Goal: Transaction & Acquisition: Download file/media

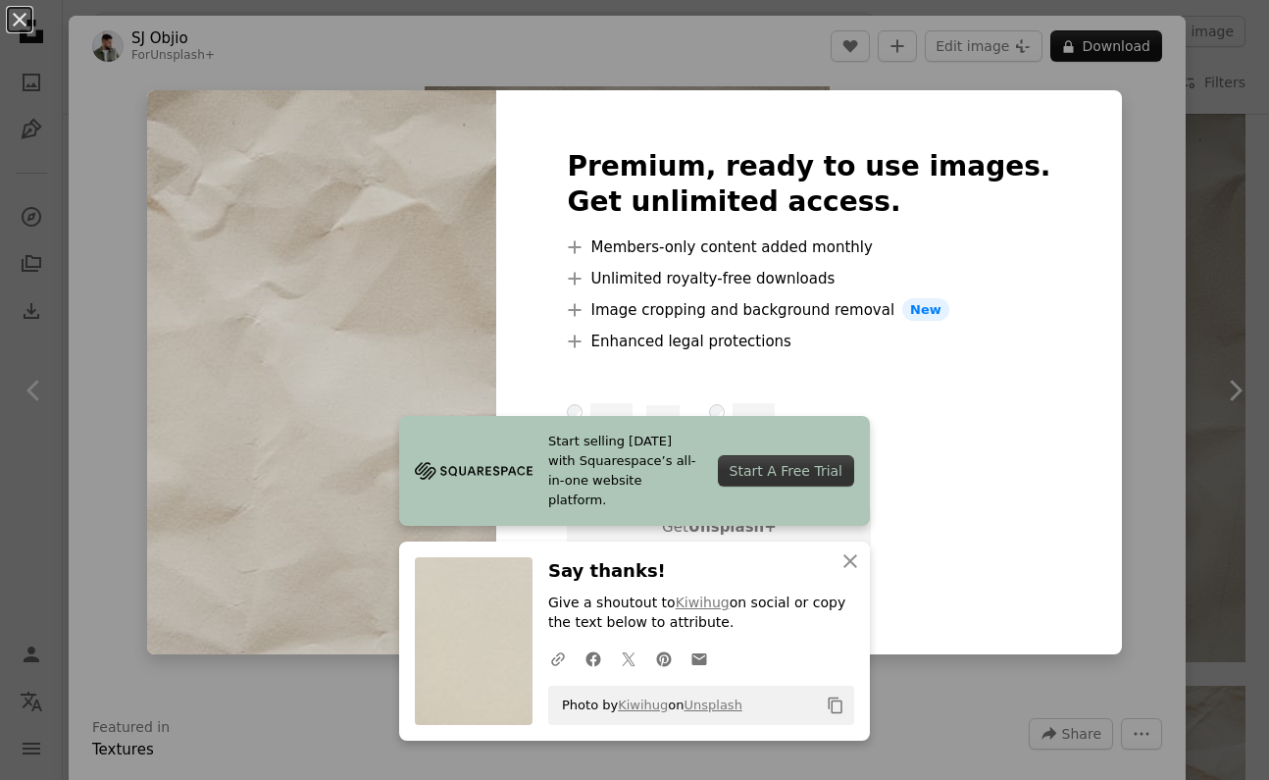
scroll to position [509, 0]
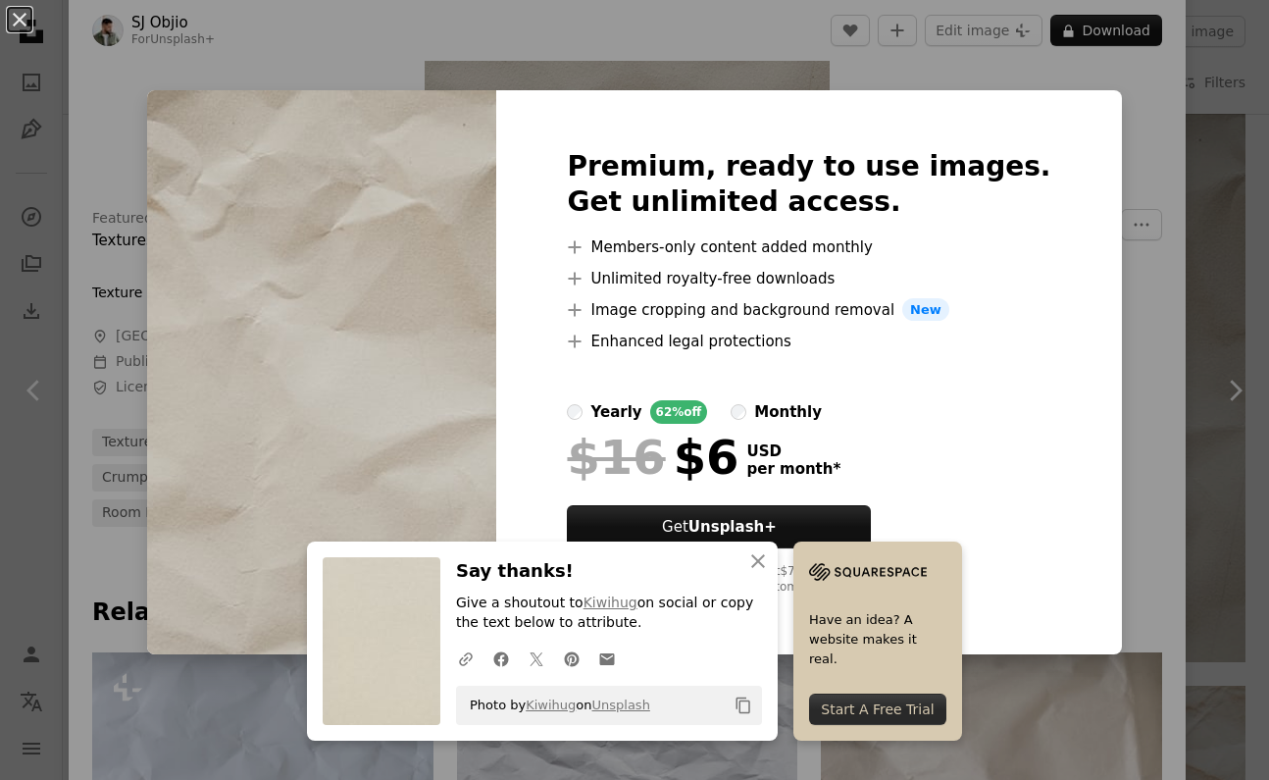
click at [1125, 338] on div "An X shape Premium, ready to use images. Get unlimited access. A plus sign Memb…" at bounding box center [634, 390] width 1269 height 780
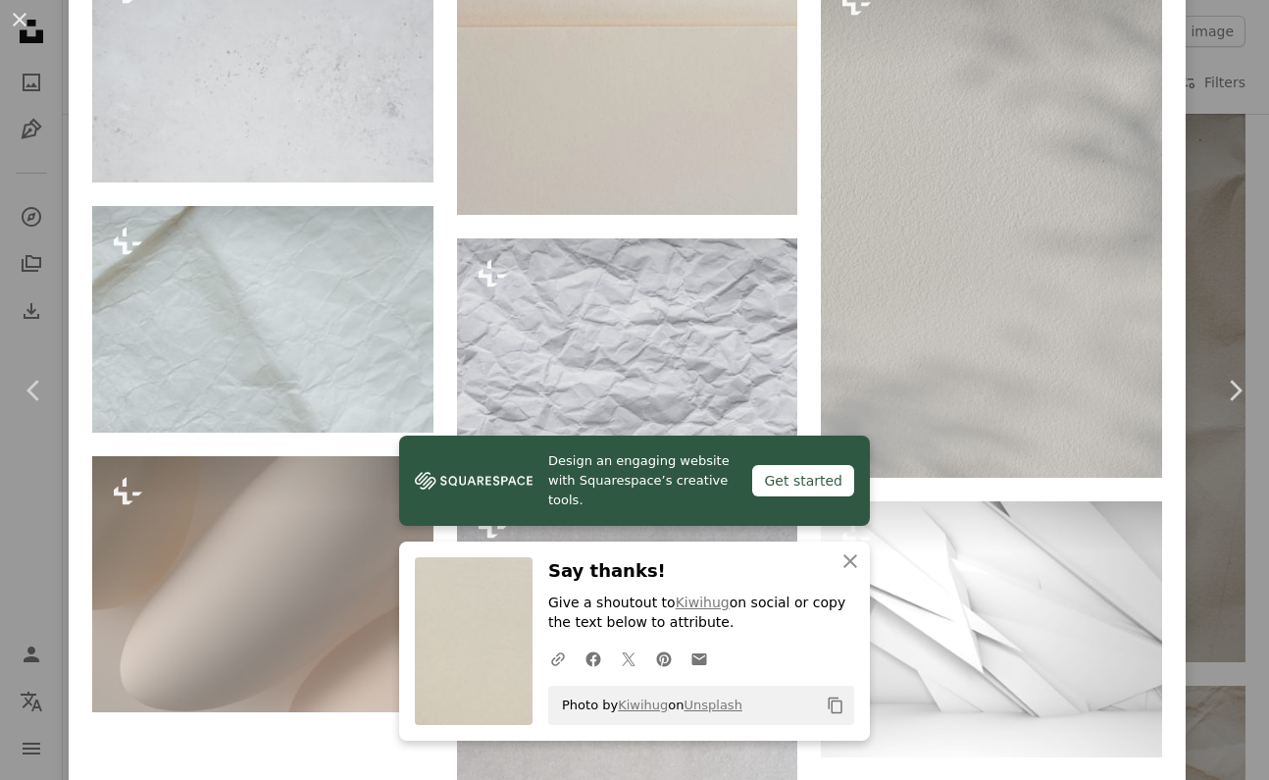
scroll to position [2499, 0]
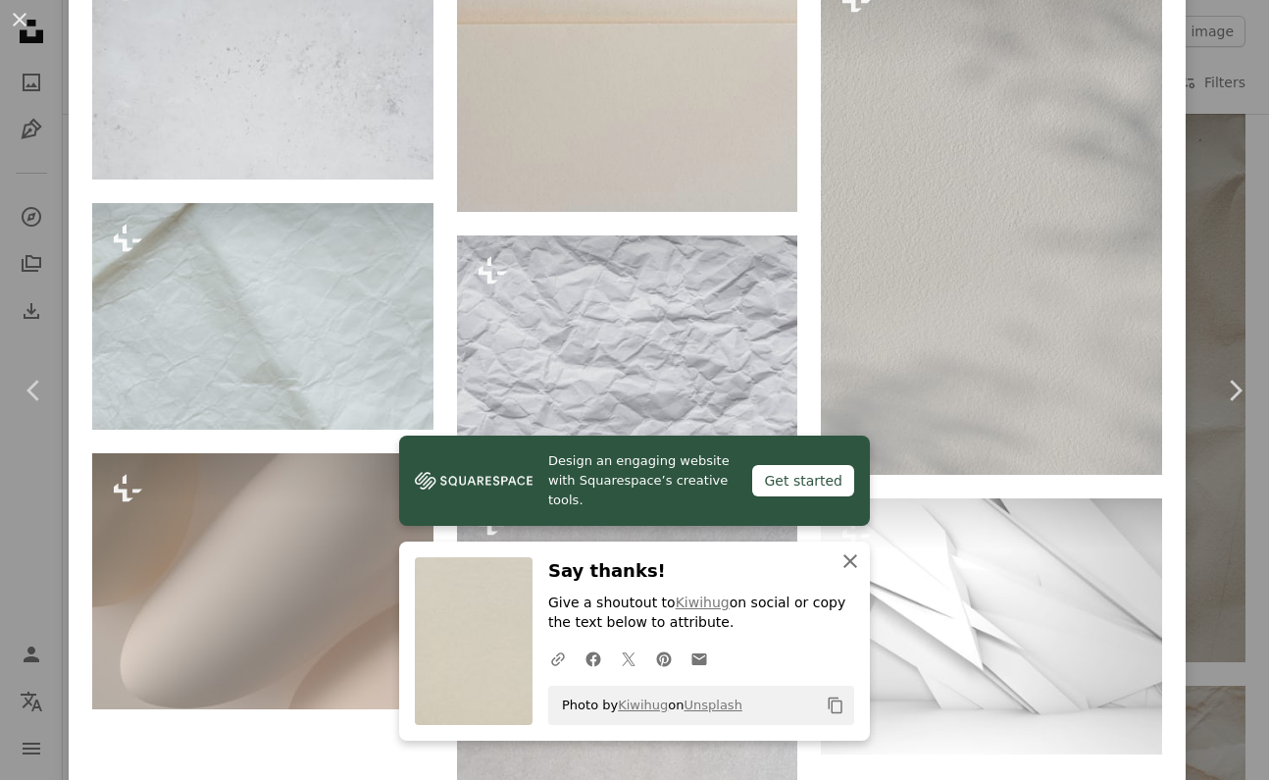
click at [850, 563] on icon "An X shape" at bounding box center [851, 561] width 24 height 24
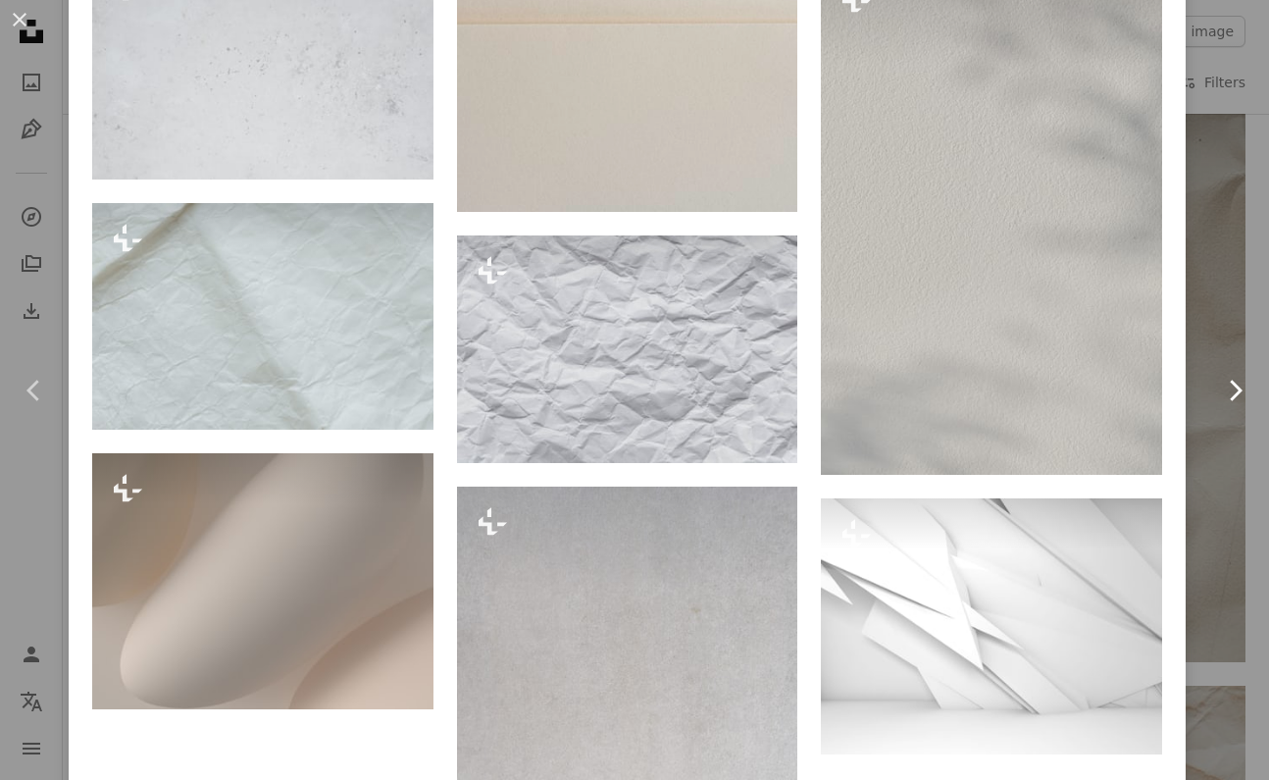
click at [1233, 312] on link "Chevron right" at bounding box center [1235, 390] width 69 height 188
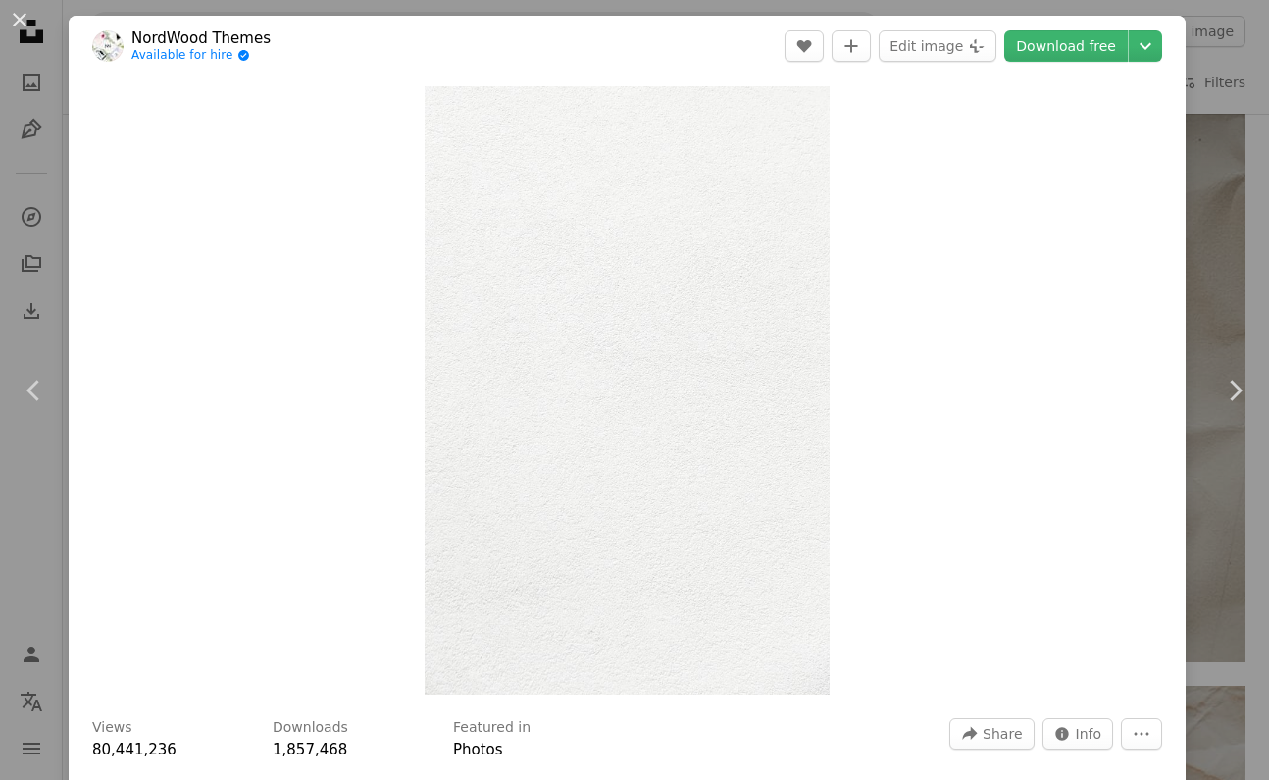
click at [1259, 87] on div "An X shape Chevron left Chevron right NordWood Themes Available for hire A chec…" at bounding box center [634, 390] width 1269 height 780
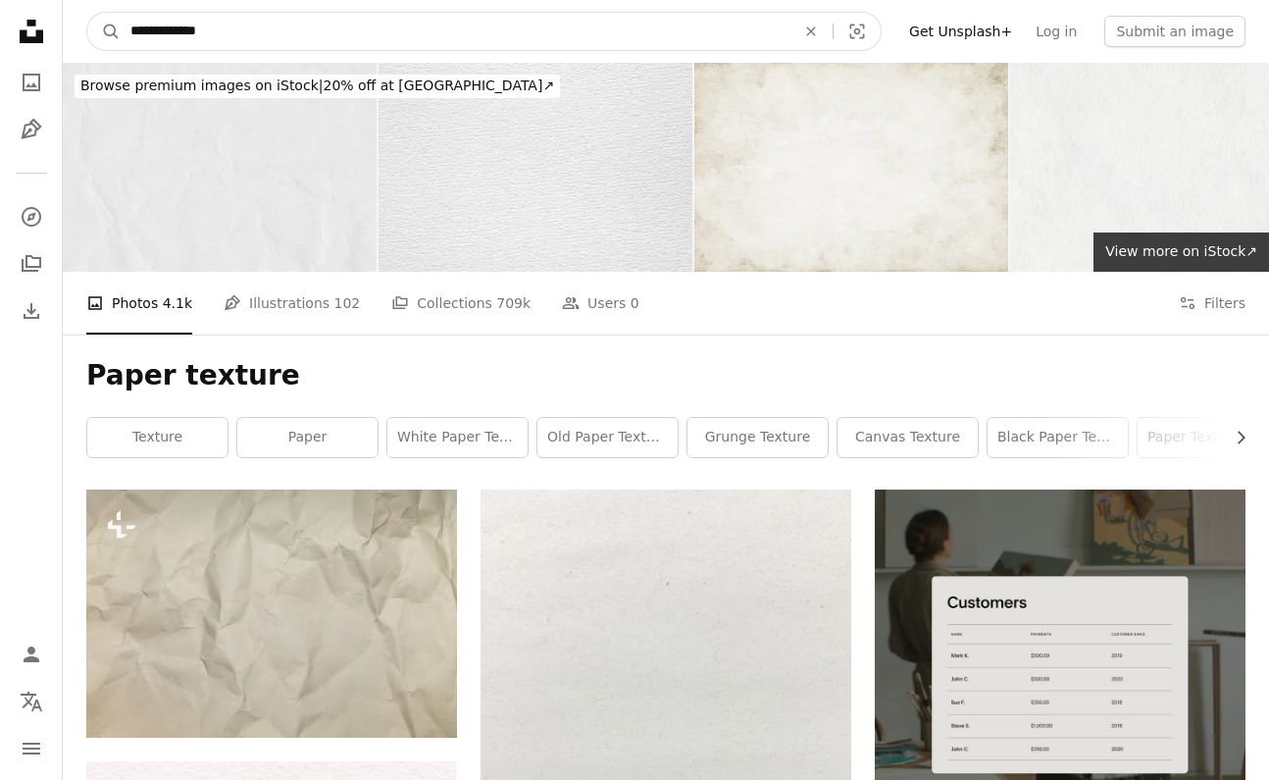
click at [331, 37] on input "**********" at bounding box center [455, 31] width 669 height 37
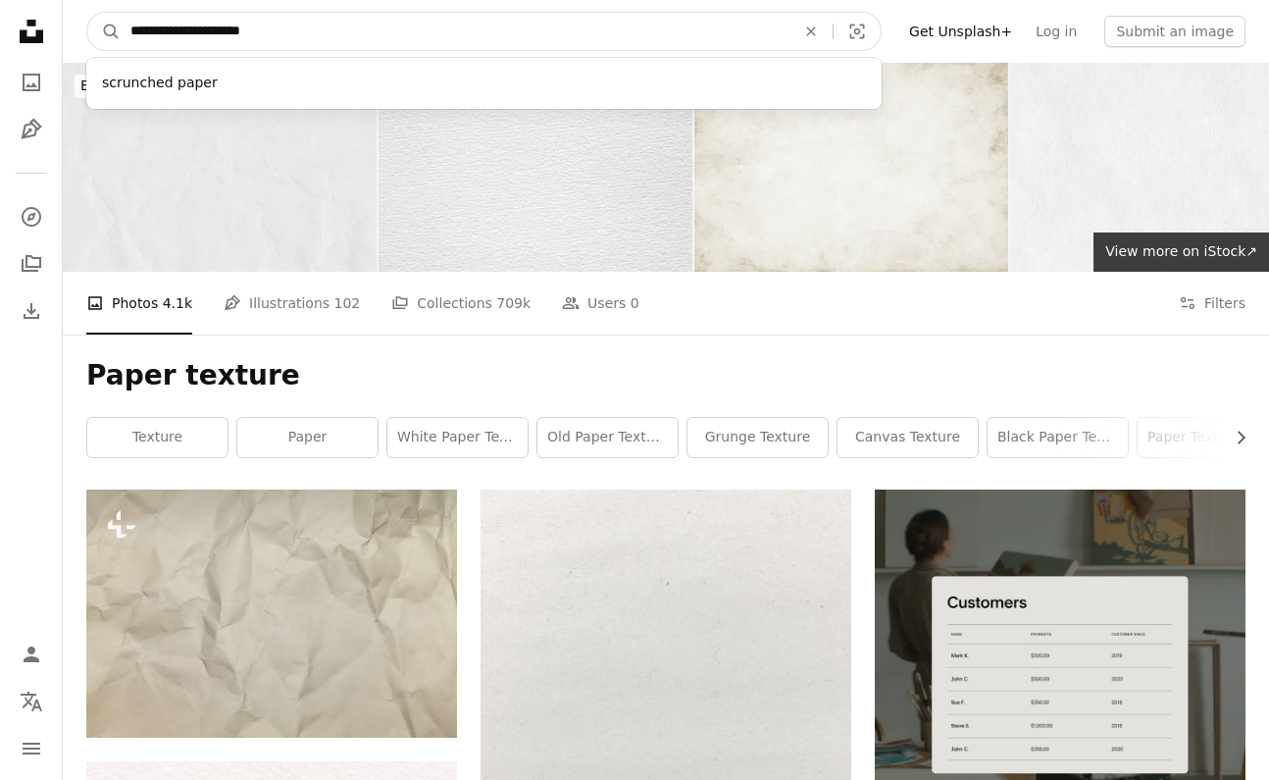
type input "**********"
click button "A magnifying glass" at bounding box center [103, 31] width 33 height 37
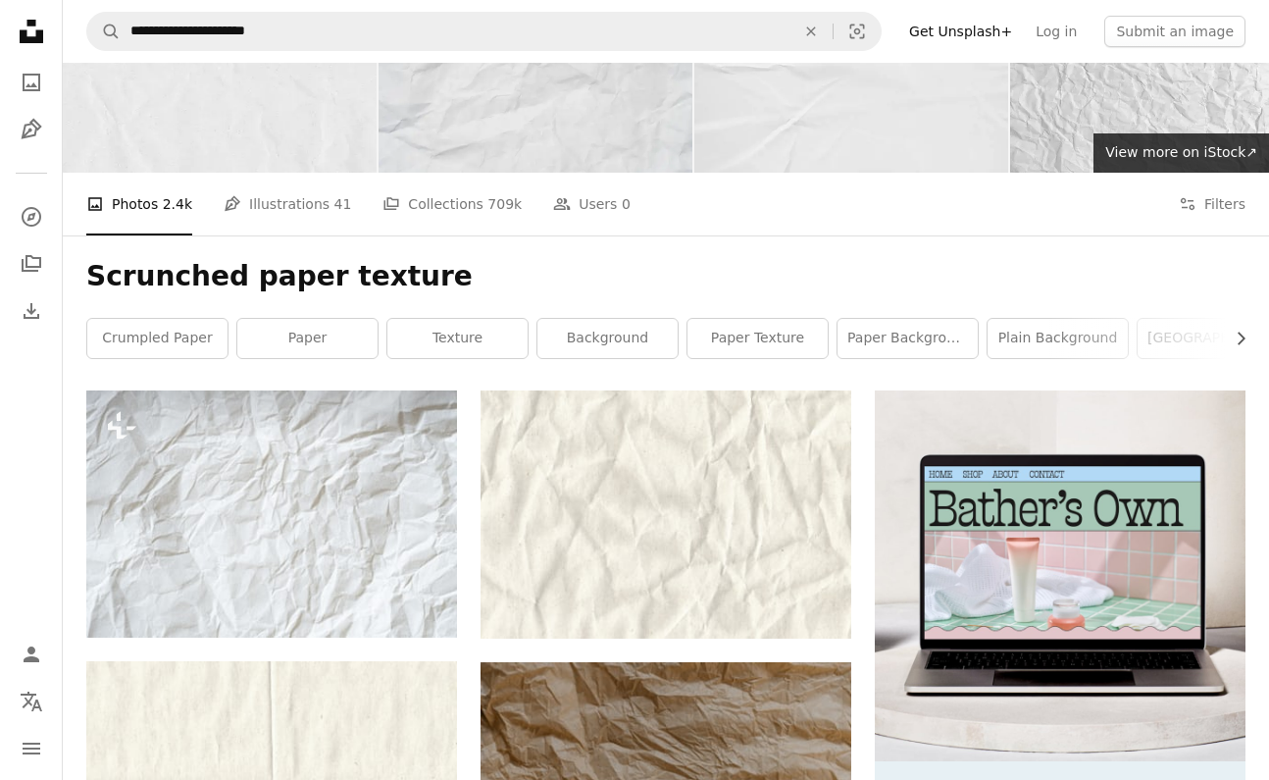
scroll to position [92, 0]
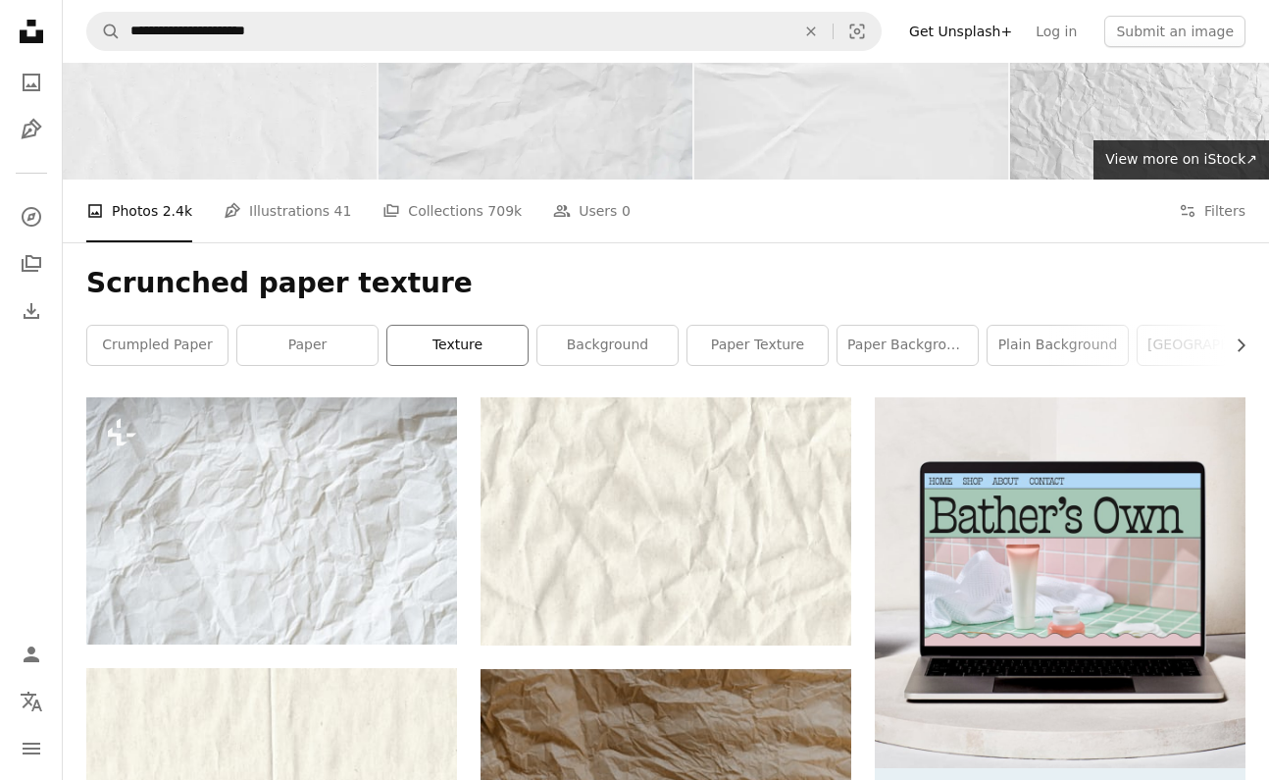
click at [431, 348] on link "texture" at bounding box center [457, 345] width 140 height 39
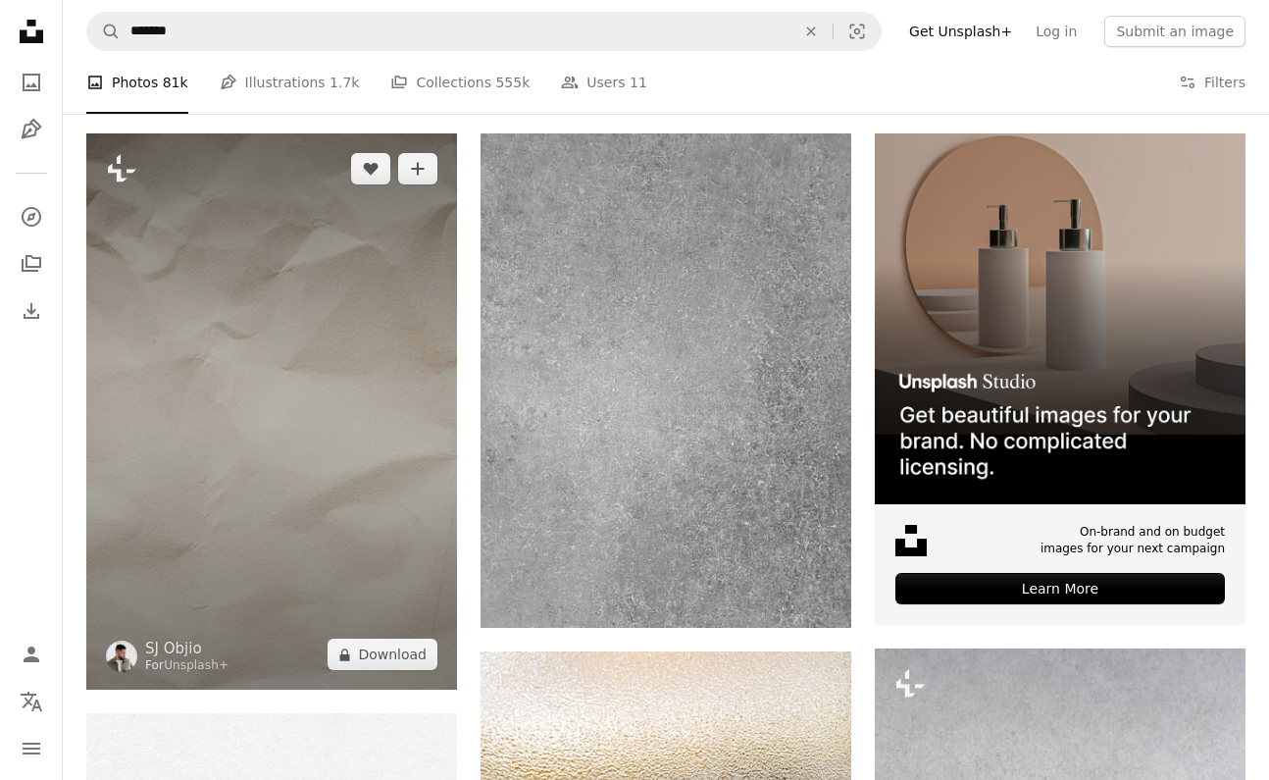
scroll to position [281, 0]
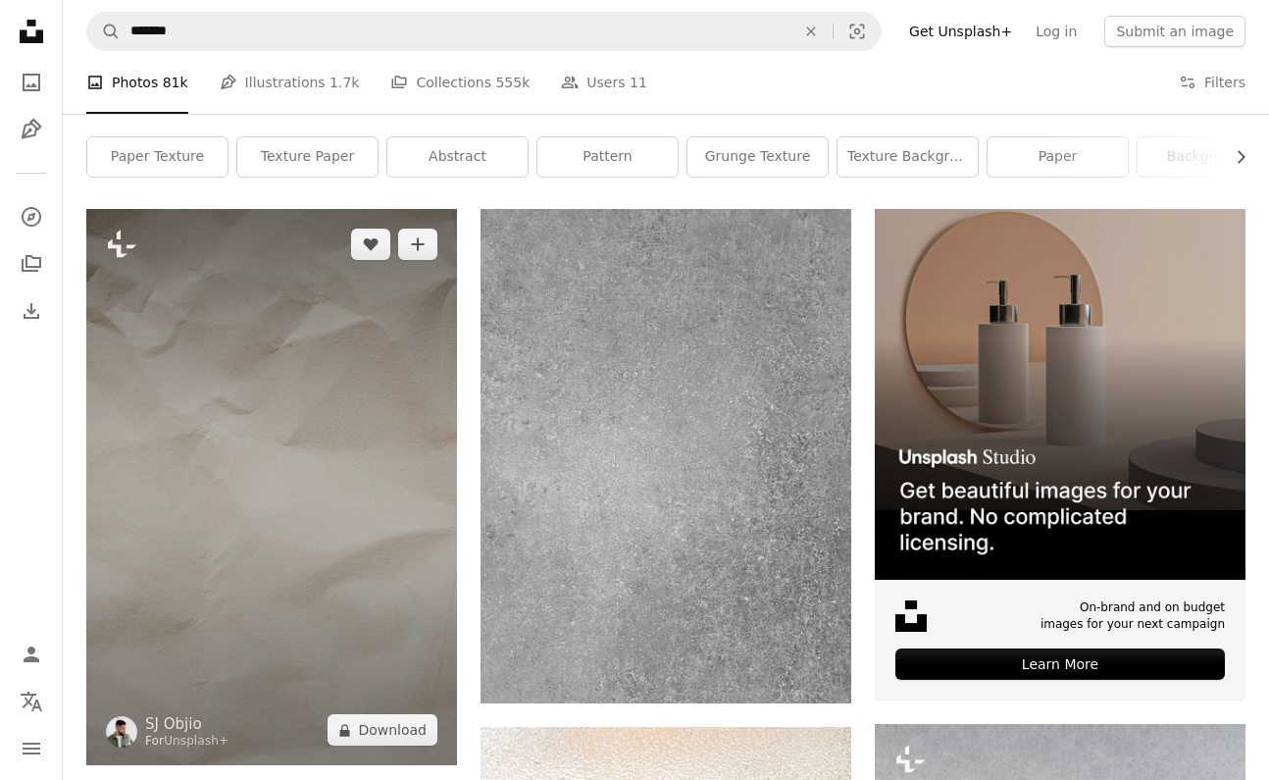
click at [369, 447] on img at bounding box center [271, 487] width 371 height 556
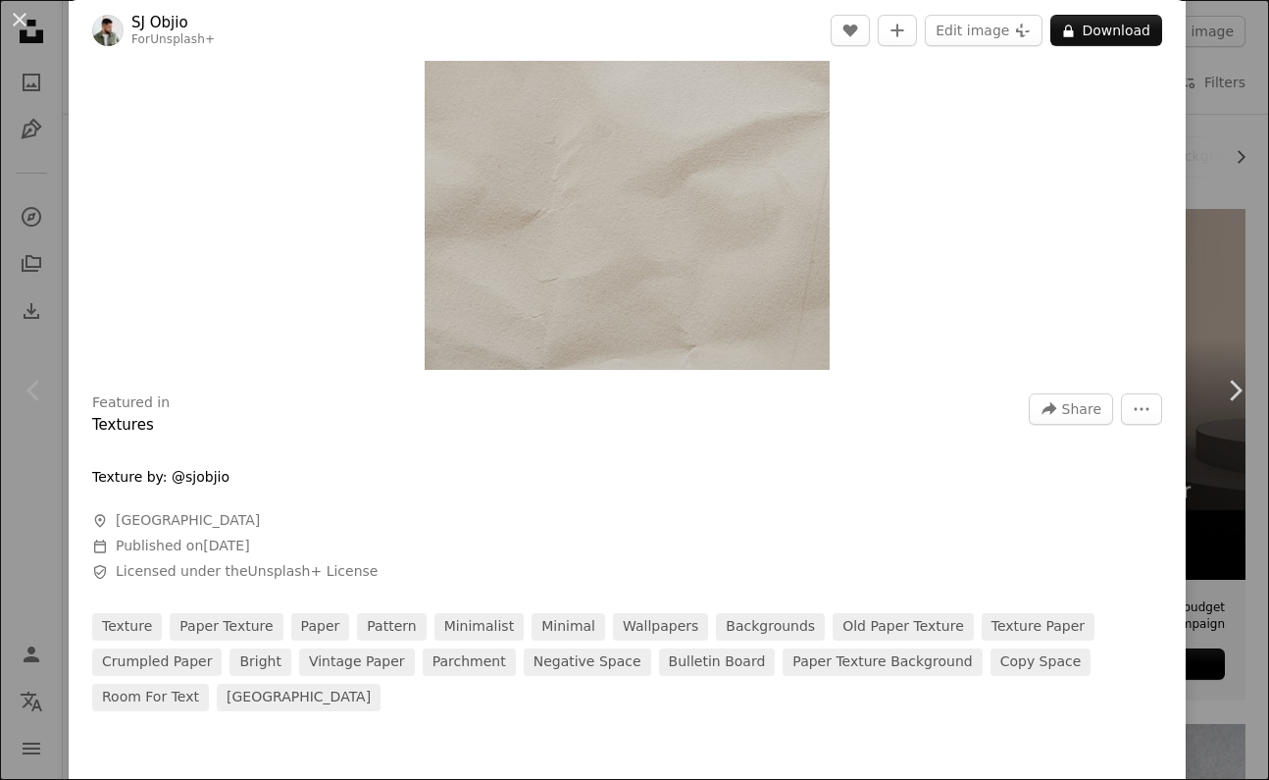
scroll to position [329, 0]
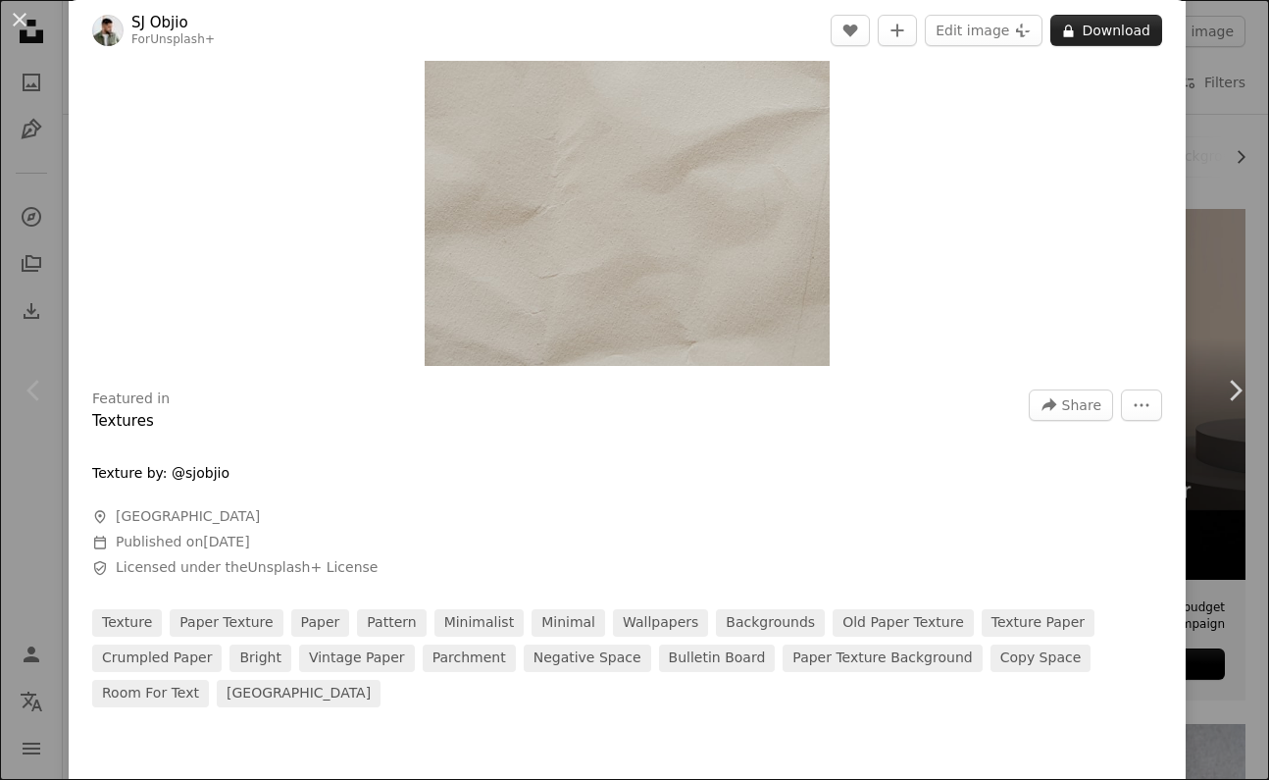
click at [1122, 35] on button "A lock Download" at bounding box center [1107, 30] width 112 height 31
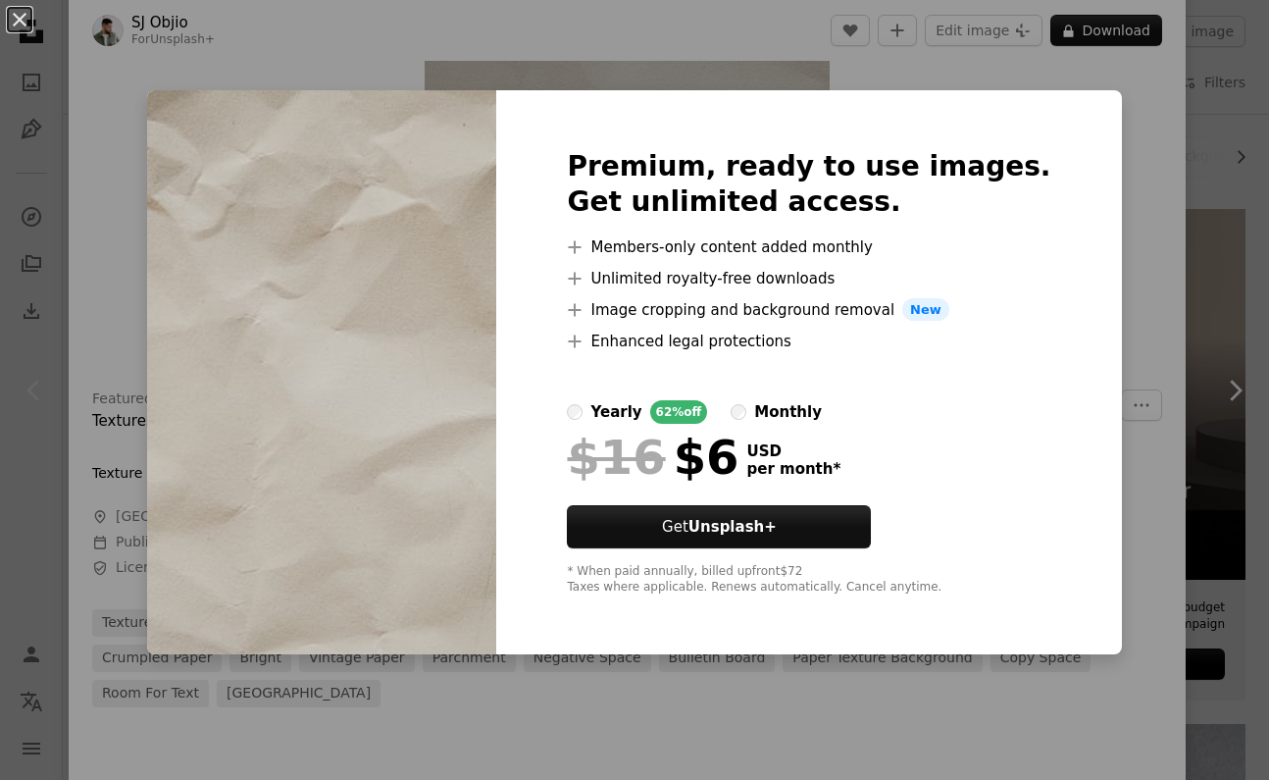
click at [1142, 342] on div "An X shape Premium, ready to use images. Get unlimited access. A plus sign Memb…" at bounding box center [634, 390] width 1269 height 780
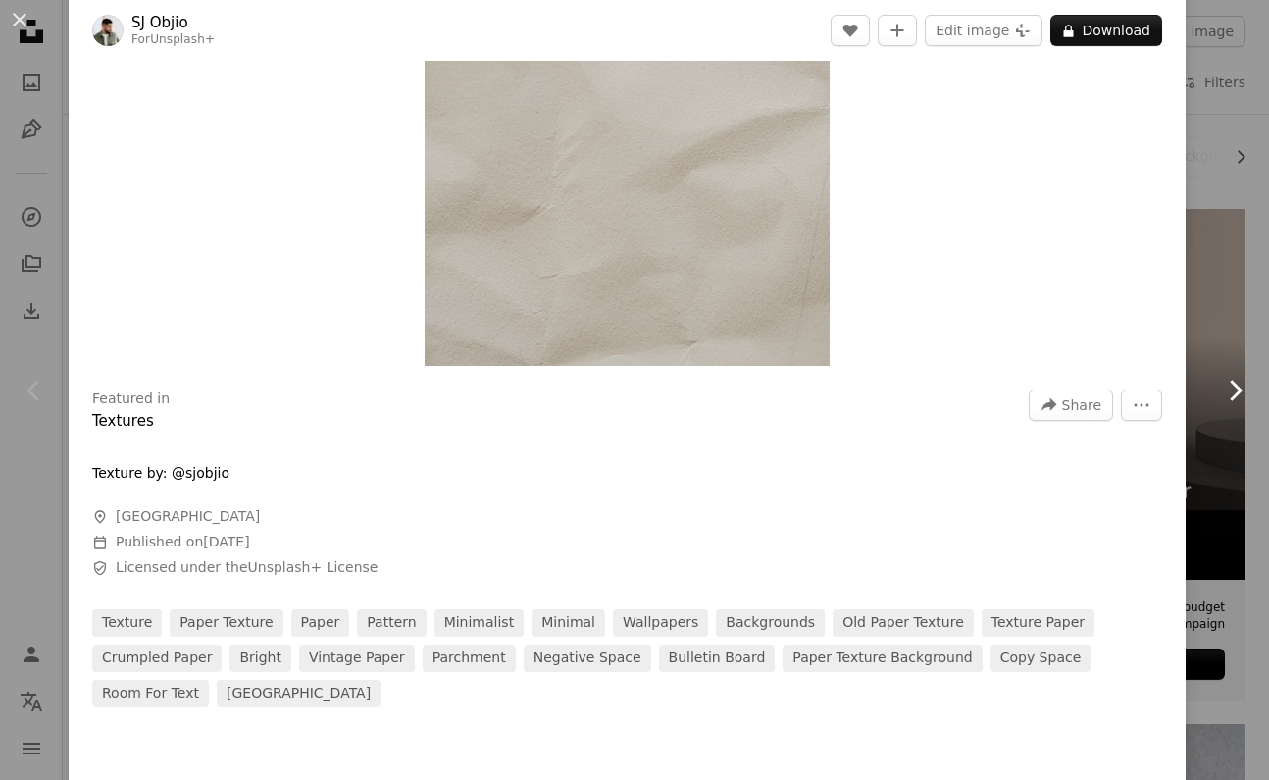
click at [1238, 335] on link "Chevron right" at bounding box center [1235, 390] width 69 height 188
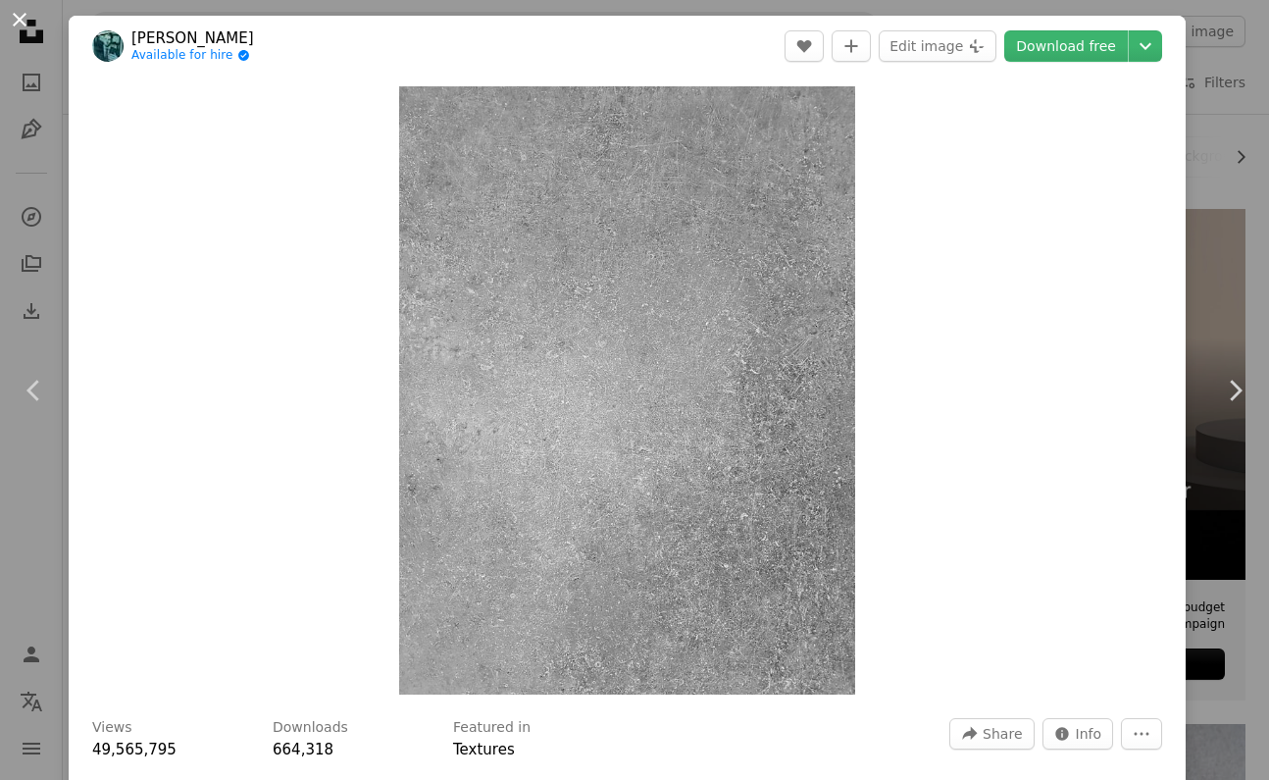
click at [25, 26] on button "An X shape" at bounding box center [20, 20] width 24 height 24
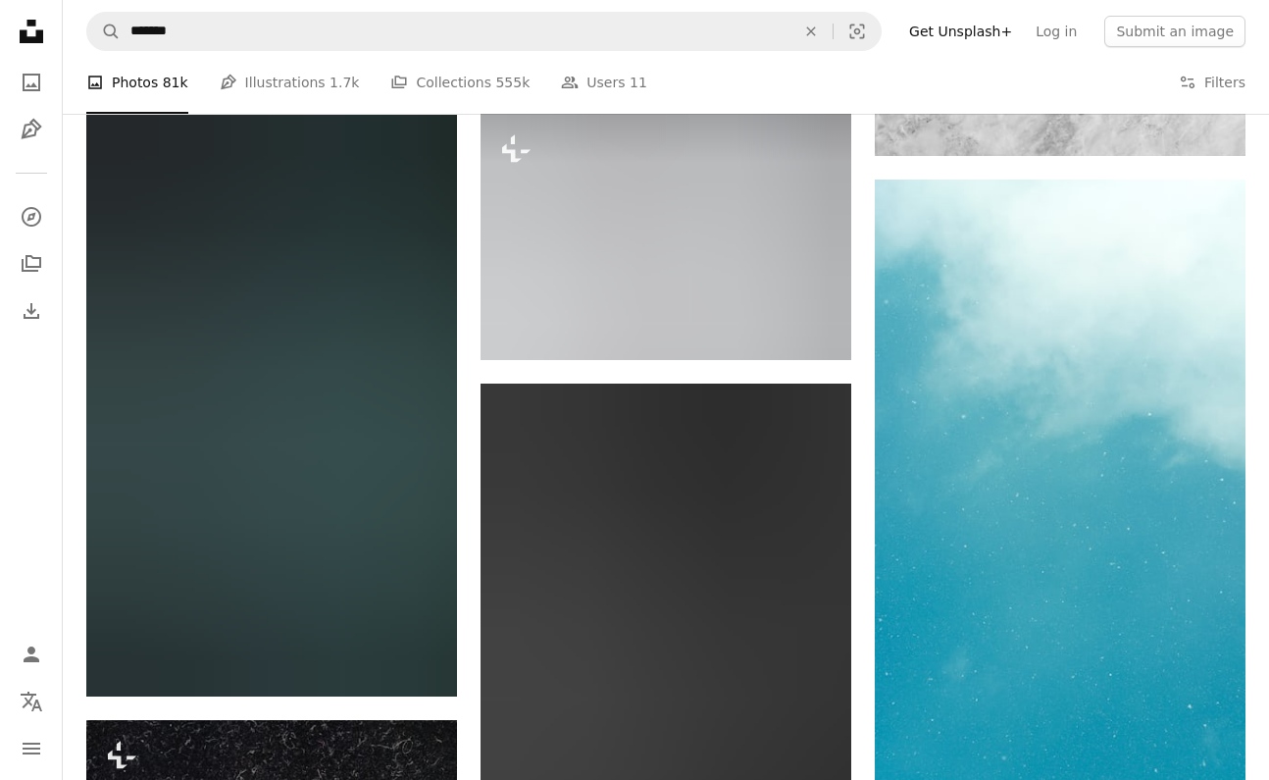
scroll to position [1778, 0]
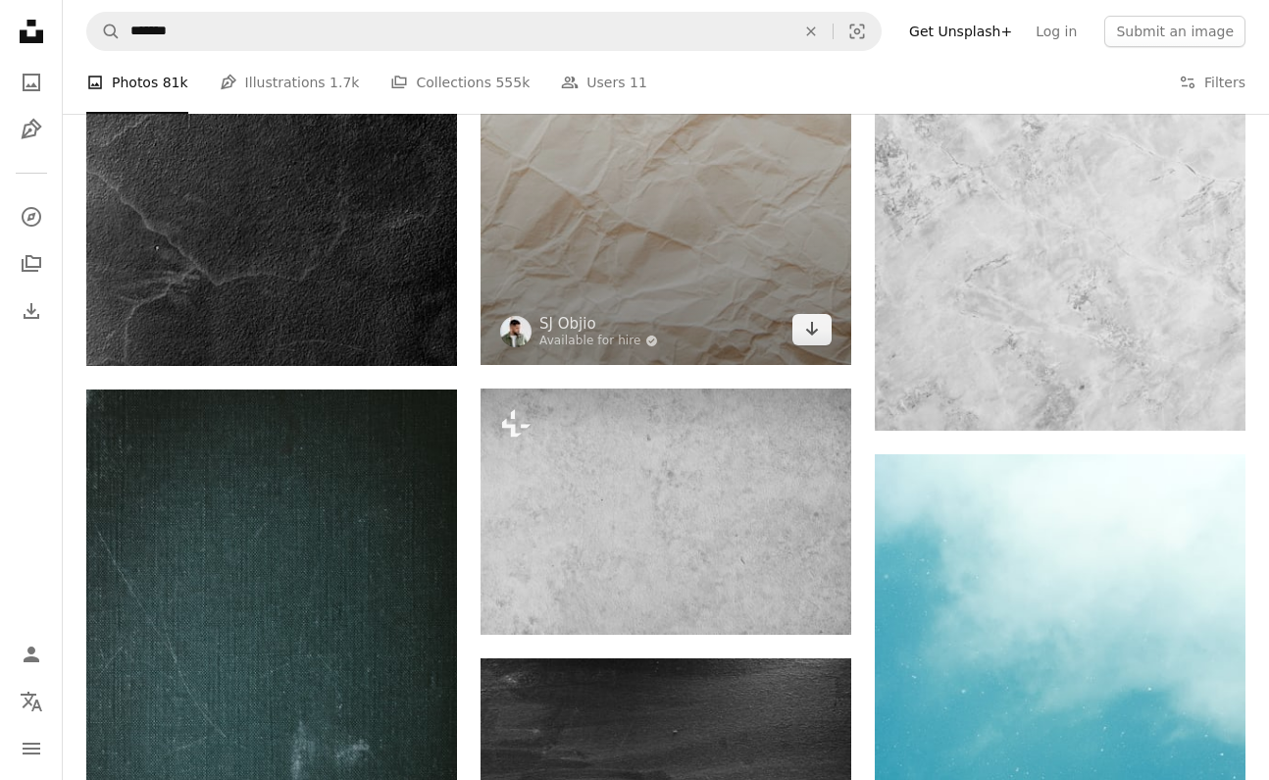
click at [691, 232] on img at bounding box center [666, 87] width 371 height 556
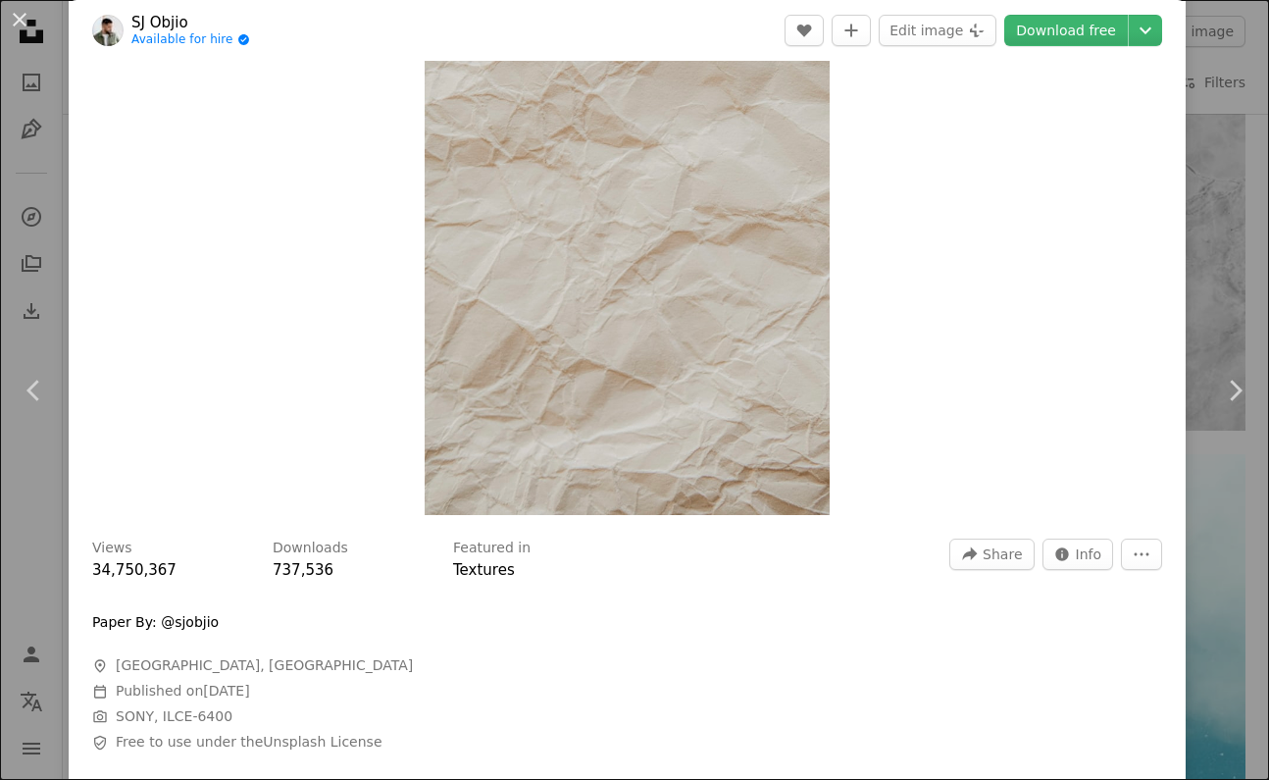
scroll to position [71, 0]
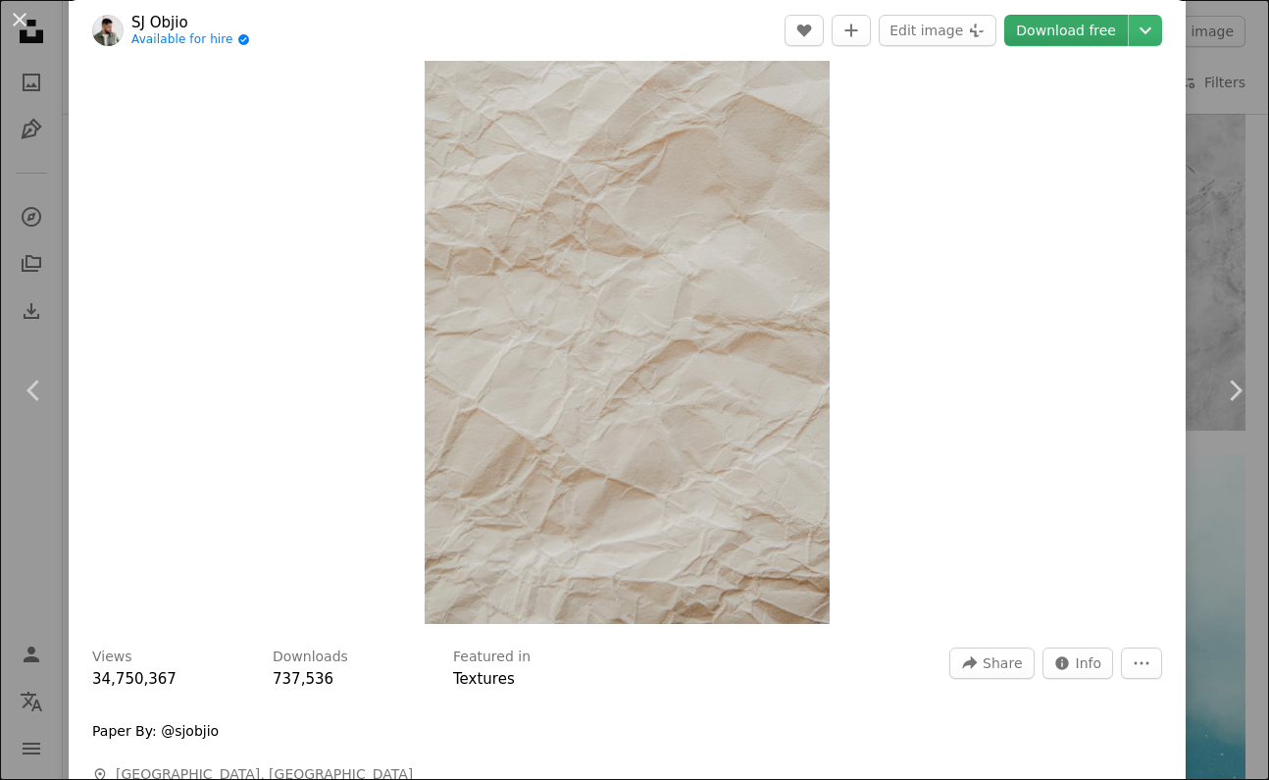
click at [1099, 34] on link "Download free" at bounding box center [1067, 30] width 124 height 31
